Goal: Find specific page/section: Locate item on page

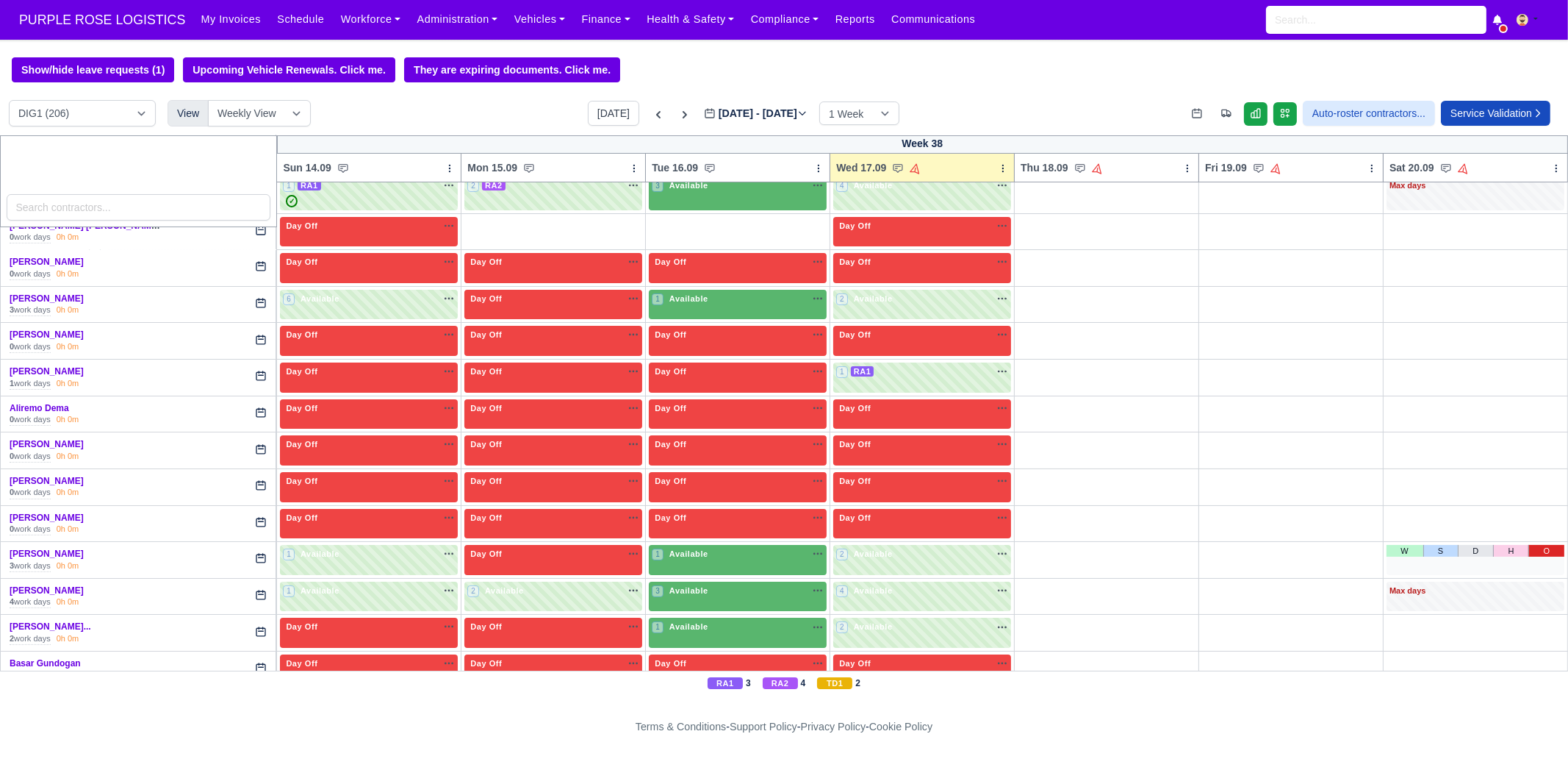
scroll to position [367, 0]
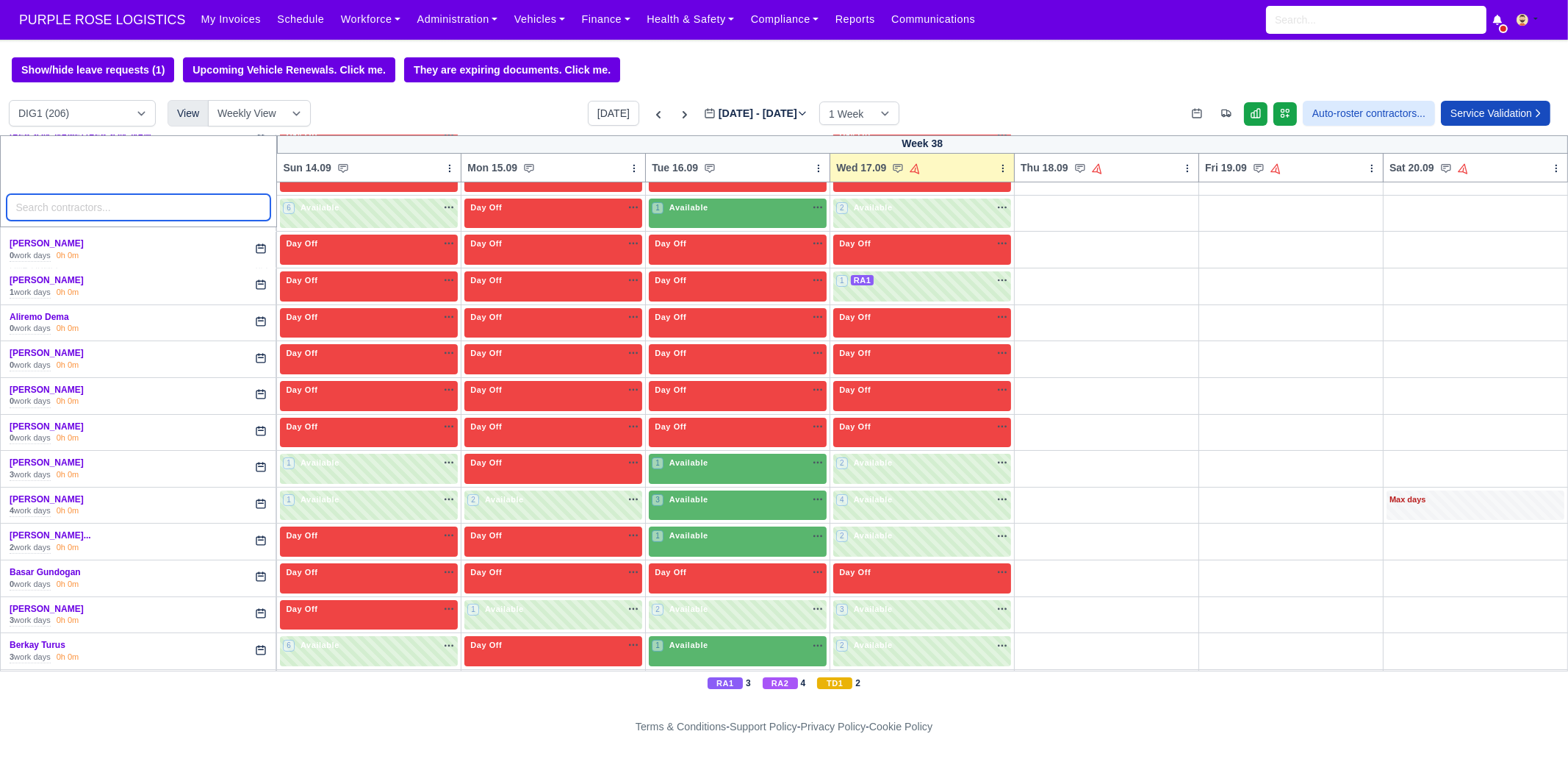
click at [162, 212] on input "search" at bounding box center [139, 207] width 264 height 26
paste input "[PERSON_NAME]"
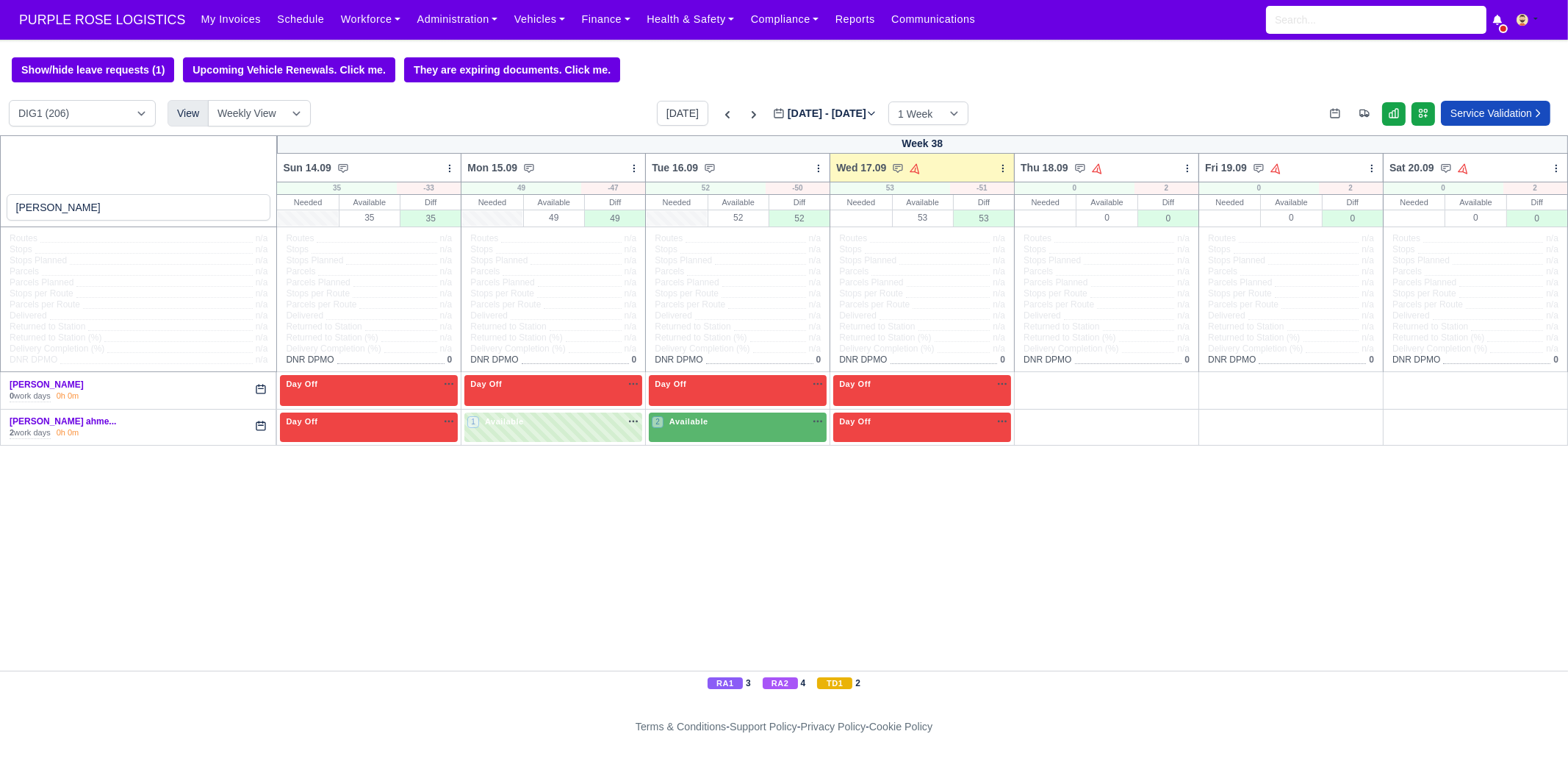
click at [607, 604] on div "[PERSON_NAME] Week 38 Sun 14.09 Bulk Status Change Daily Tasks Planned Routes S…" at bounding box center [784, 402] width 1568 height 535
click at [117, 202] on input "[PERSON_NAME]" at bounding box center [139, 207] width 264 height 26
click at [144, 209] on input "[PERSON_NAME]" at bounding box center [139, 207] width 264 height 26
type input "[PERSON_NAME]"
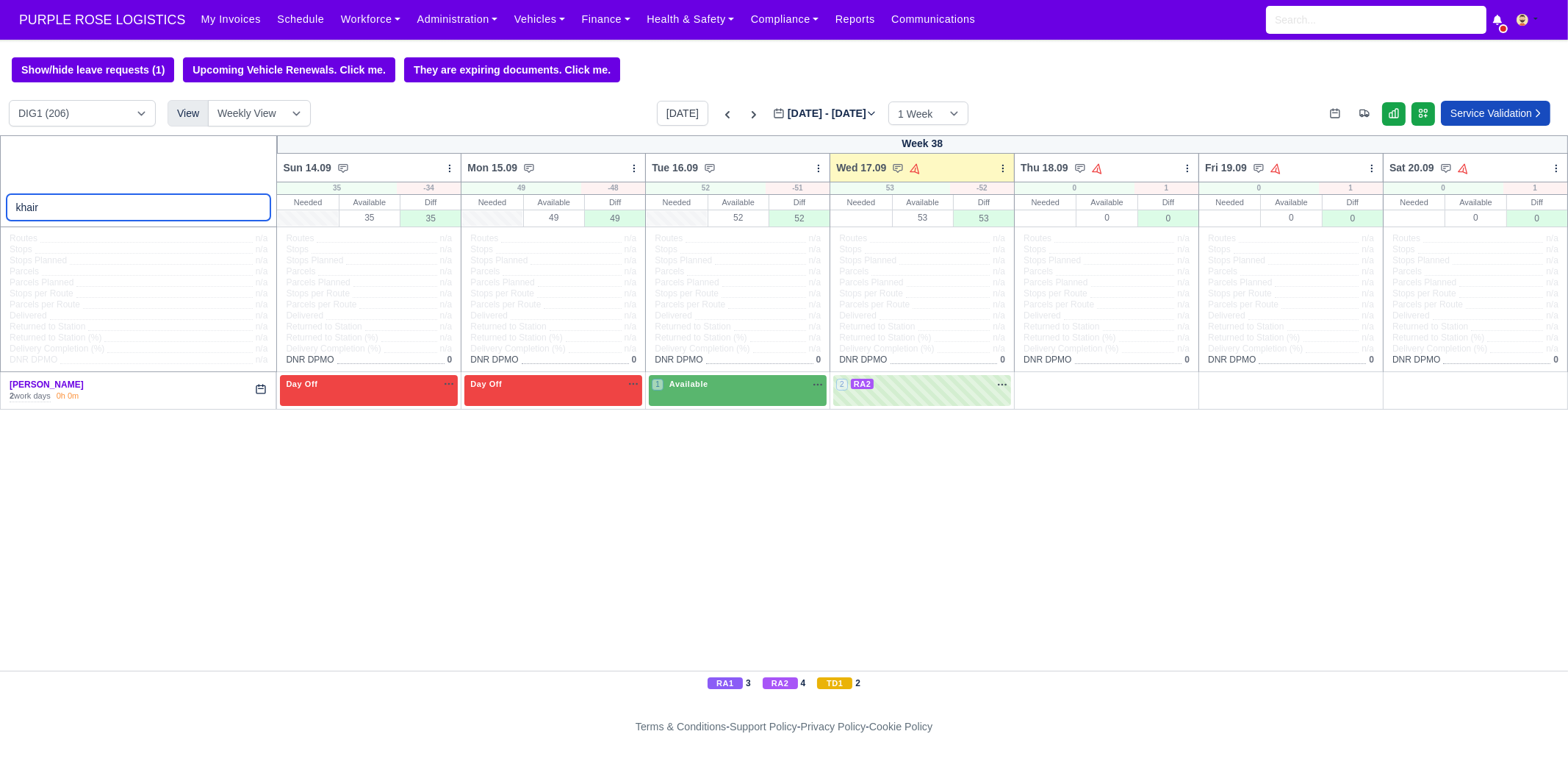
click at [163, 207] on input "khair" at bounding box center [139, 207] width 264 height 26
paste input "[PERSON_NAME]"
type input "[PERSON_NAME]"
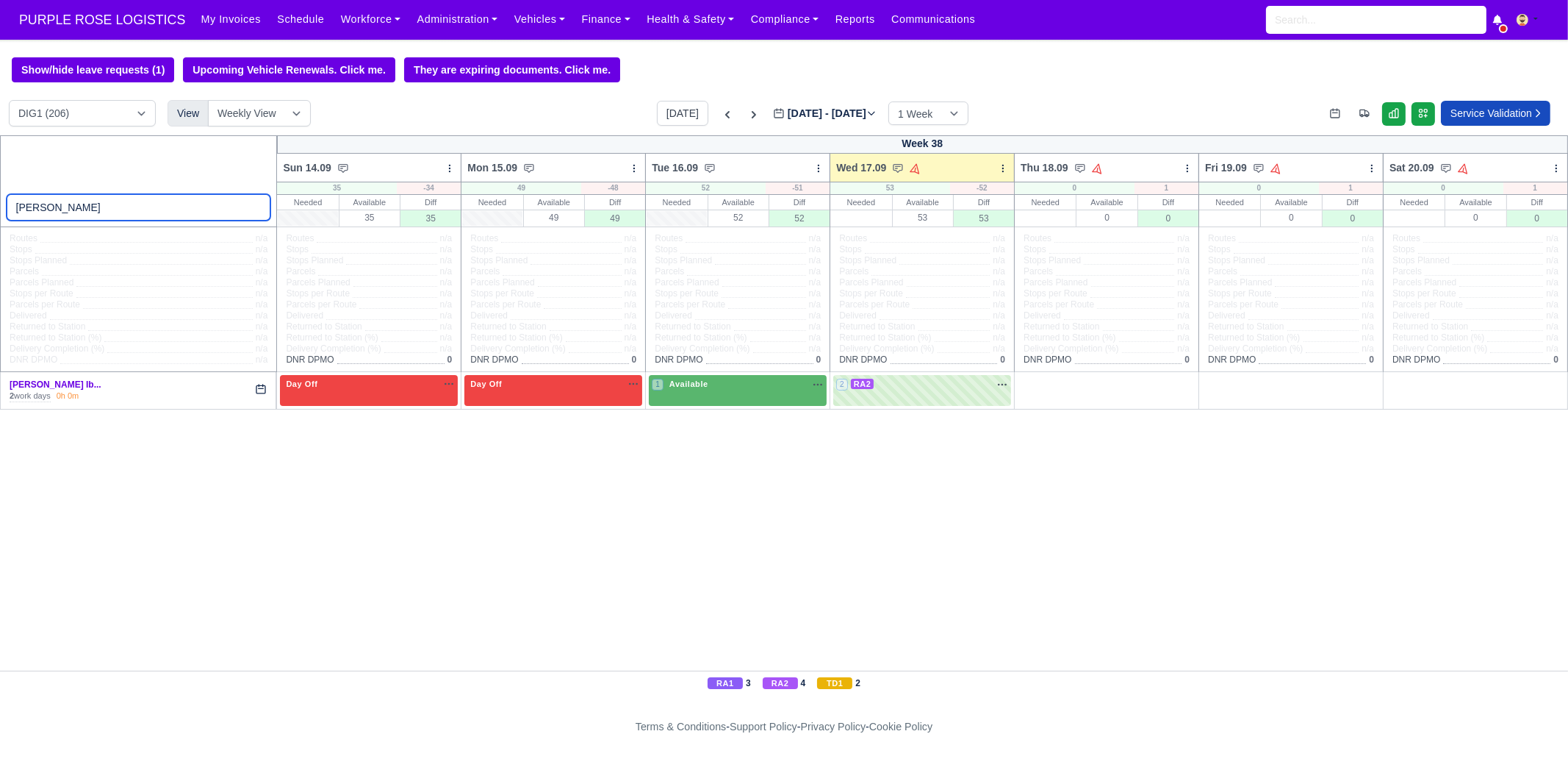
click at [254, 206] on input "[PERSON_NAME]" at bounding box center [139, 207] width 264 height 26
select select "1"
